Goal: Ask a question

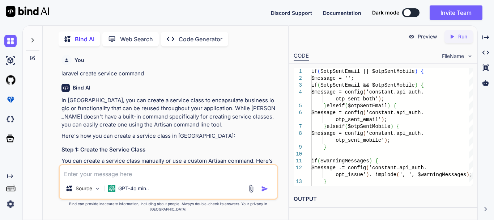
scroll to position [5631, 0]
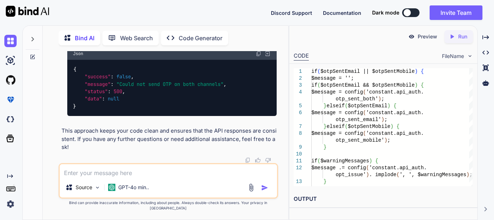
click at [102, 177] on textarea at bounding box center [168, 170] width 217 height 13
paste textarea "laravel-exceptions-renderer::components.navigation laravel-exceptions-renderer:…"
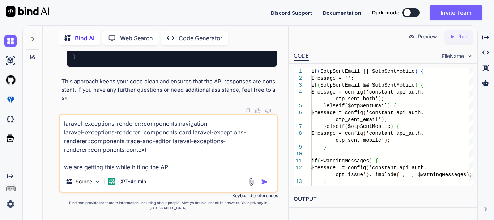
type textarea "laravel-exceptions-renderer::components.navigation laravel-exceptions-renderer:…"
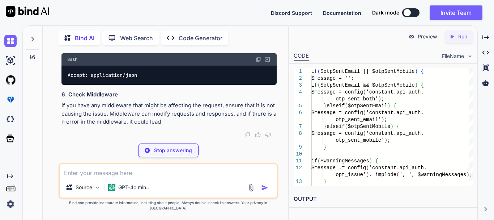
scroll to position [6339, 0]
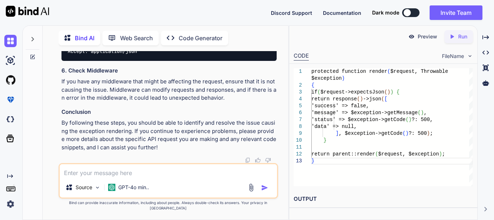
drag, startPoint x: 76, startPoint y: 71, endPoint x: 148, endPoint y: 69, distance: 72.0
drag, startPoint x: 71, startPoint y: 88, endPoint x: 142, endPoint y: 85, distance: 71.7
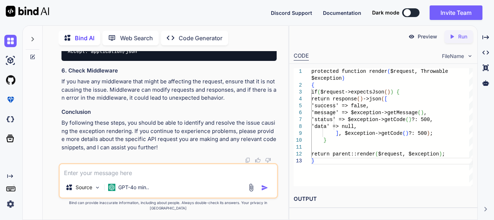
drag, startPoint x: 67, startPoint y: 138, endPoint x: 140, endPoint y: 139, distance: 73.1
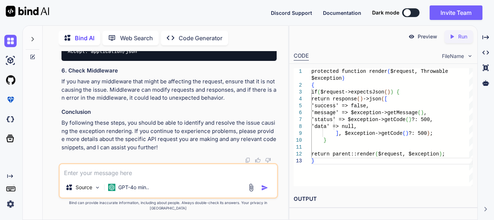
scroll to position [6483, 0]
drag, startPoint x: 73, startPoint y: 121, endPoint x: 145, endPoint y: 121, distance: 72.0
click at [145, 60] on div "Accept: application/json" at bounding box center [168, 51] width 215 height 19
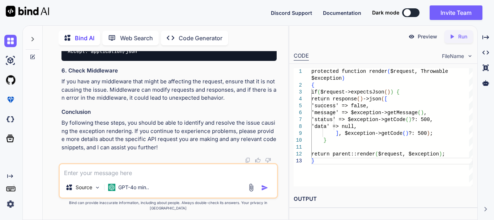
click at [104, 177] on textarea at bounding box center [168, 170] width 217 height 13
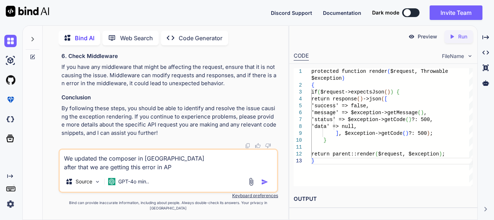
type textarea "We updated the composer in [GEOGRAPHIC_DATA] after that we are getting this err…"
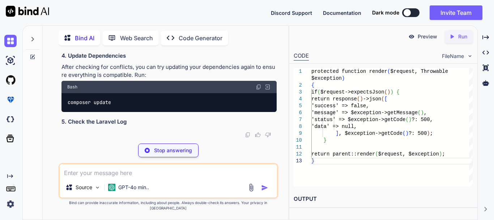
scroll to position [6734, 0]
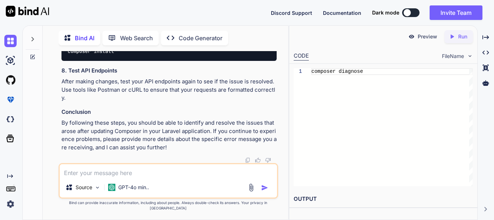
drag, startPoint x: 121, startPoint y: 107, endPoint x: 72, endPoint y: 107, distance: 49.2
copy div "composer diagnose"
